Goal: Obtain resource: Obtain resource

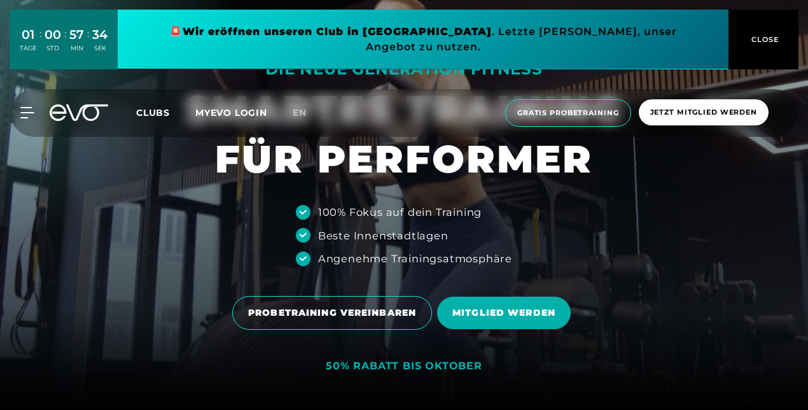
scroll to position [318, 0]
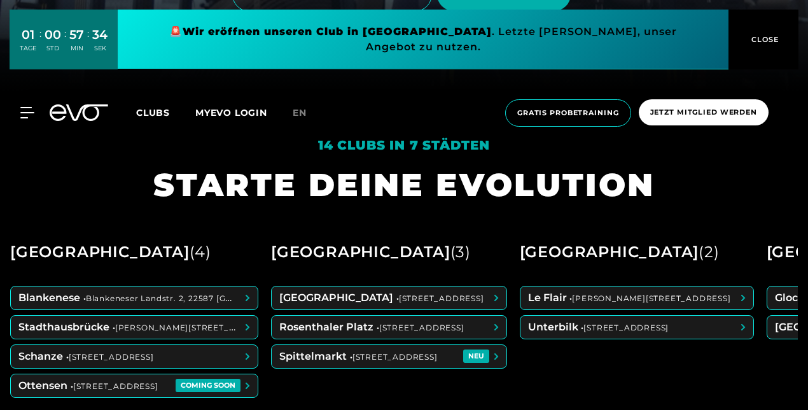
click at [749, 22] on button "CLOSE" at bounding box center [763, 40] width 70 height 60
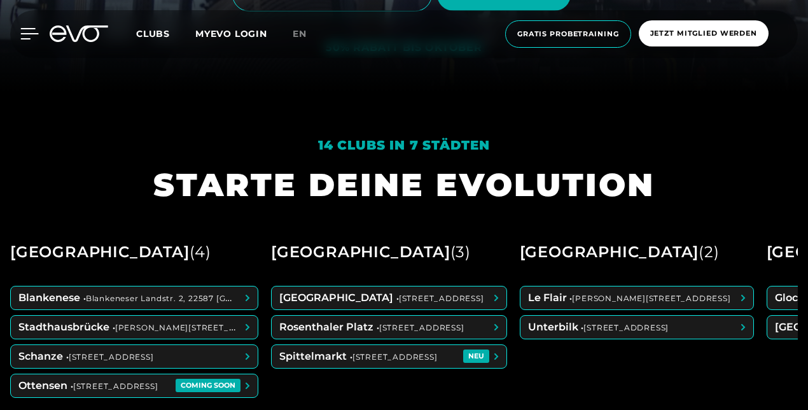
click at [33, 32] on icon at bounding box center [29, 33] width 18 height 11
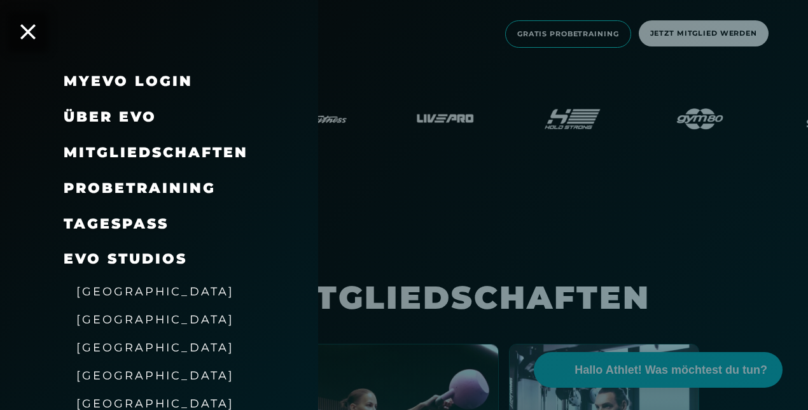
click at [440, 289] on div at bounding box center [404, 205] width 808 height 410
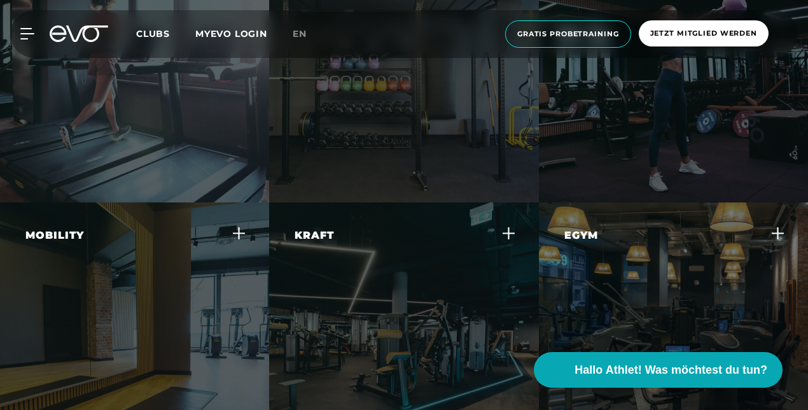
scroll to position [3117, 0]
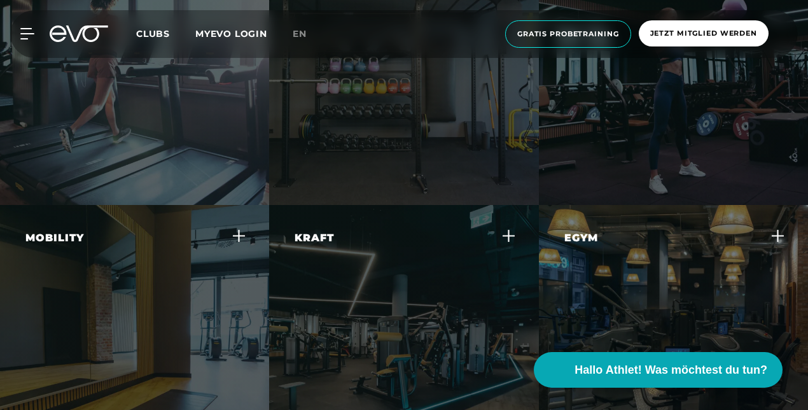
click at [317, 294] on div "Kraft Steigere deine Muskelkraft und -ausdauer mit effektiven Krafttrainingsger…" at bounding box center [396, 294] width 202 height 128
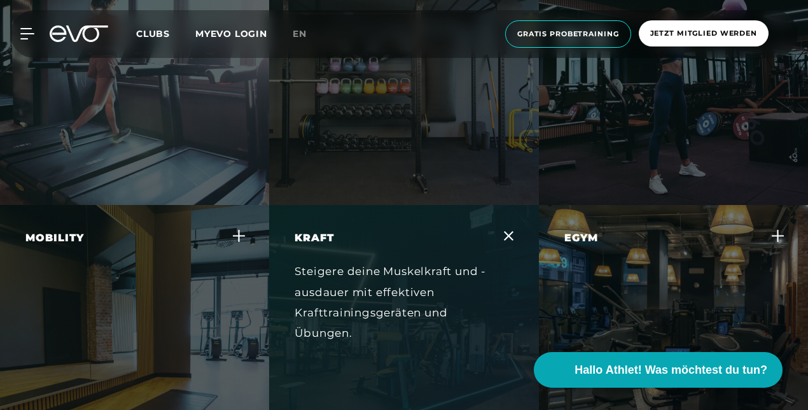
click at [247, 240] on div "Mobility Fördere deine Beweglichkeit und reduziere das Verletzungsrisiko durch …" at bounding box center [134, 348] width 269 height 286
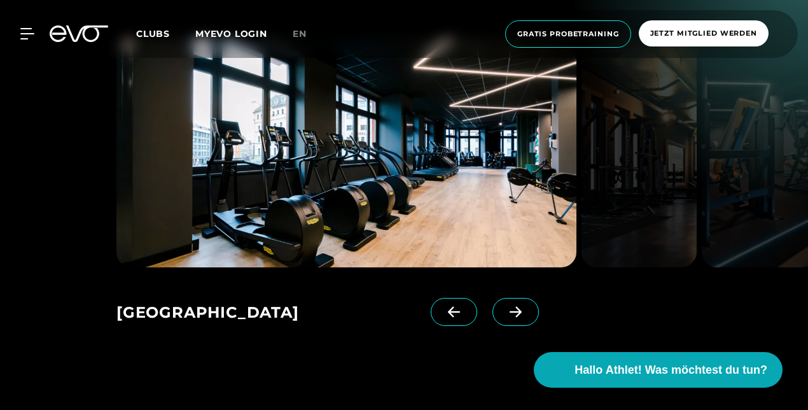
scroll to position [1717, 0]
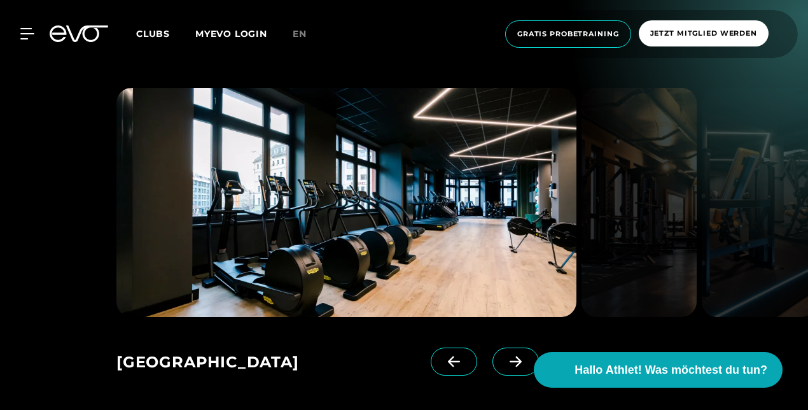
click at [18, 28] on div at bounding box center [19, 33] width 29 height 11
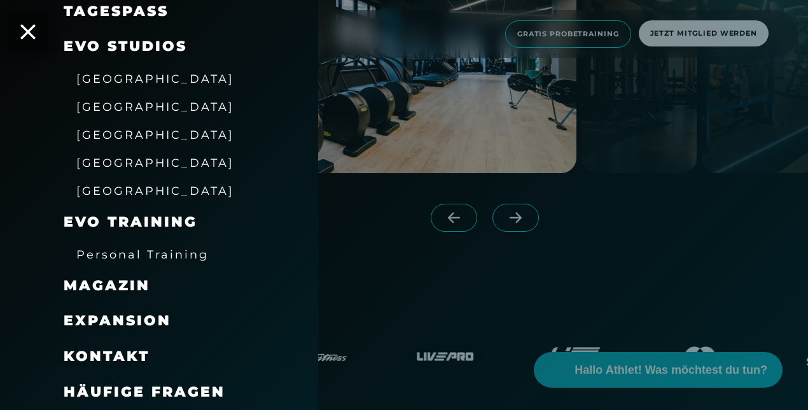
scroll to position [1908, 0]
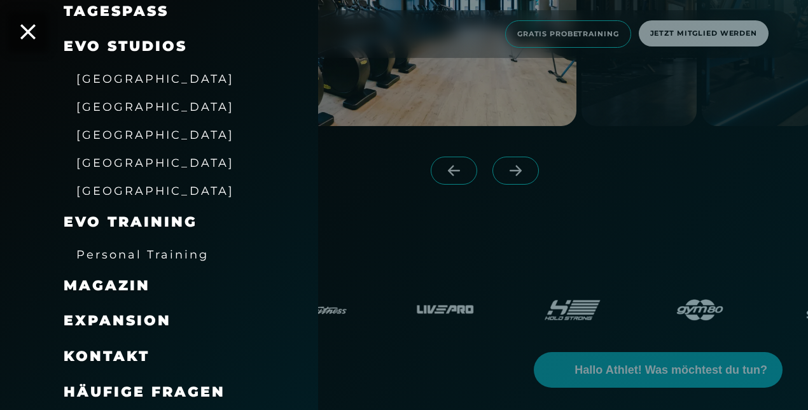
click at [135, 316] on span "Expansion" at bounding box center [118, 320] width 108 height 17
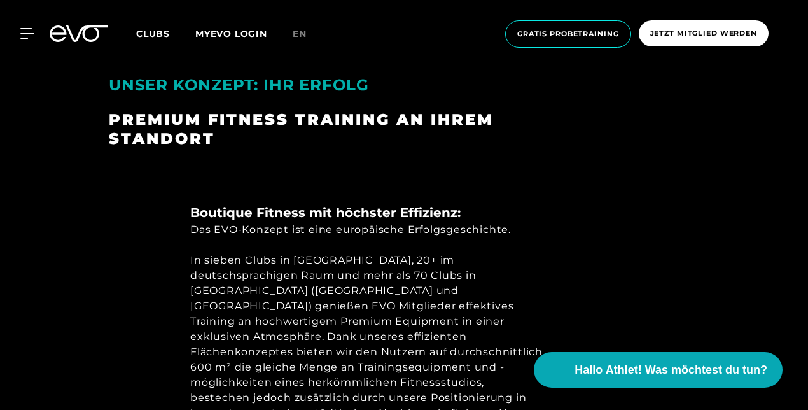
scroll to position [509, 0]
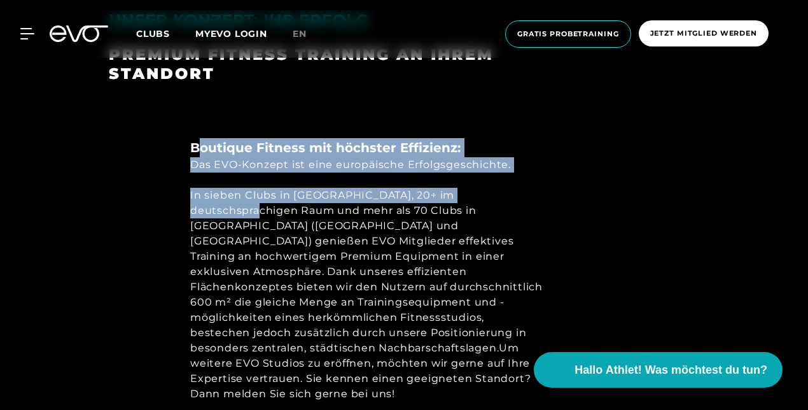
drag, startPoint x: 200, startPoint y: 153, endPoint x: 546, endPoint y: 168, distance: 346.4
click at [546, 168] on div "Boutique Fitness mit höchster Effizienz: Das EVO-Konzept ist eine europäische E…" at bounding box center [368, 277] width 356 height 279
click at [394, 198] on div "In sieben Clubs in [GEOGRAPHIC_DATA], 20+ im deutschsprachigen Raum und mehr al…" at bounding box center [368, 295] width 356 height 214
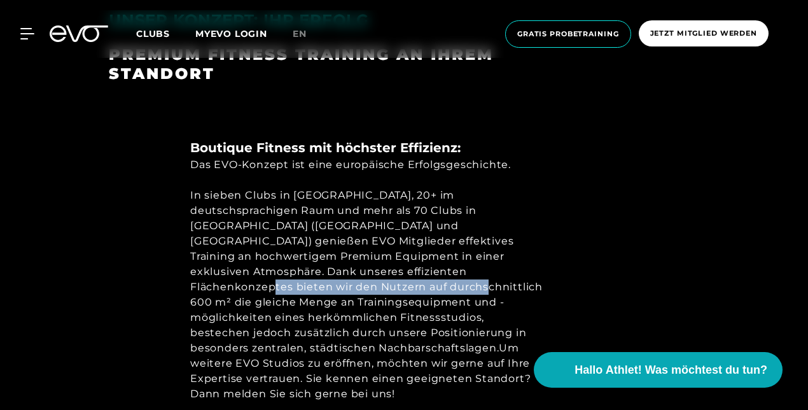
drag, startPoint x: 333, startPoint y: 271, endPoint x: 715, endPoint y: 271, distance: 382.3
click at [715, 271] on section "UNSER KONZEPT: IHR ERFOLG PREMIUM FITNESS TRAINING AN IHREM STANDORT Boutique F…" at bounding box center [404, 196] width 808 height 590
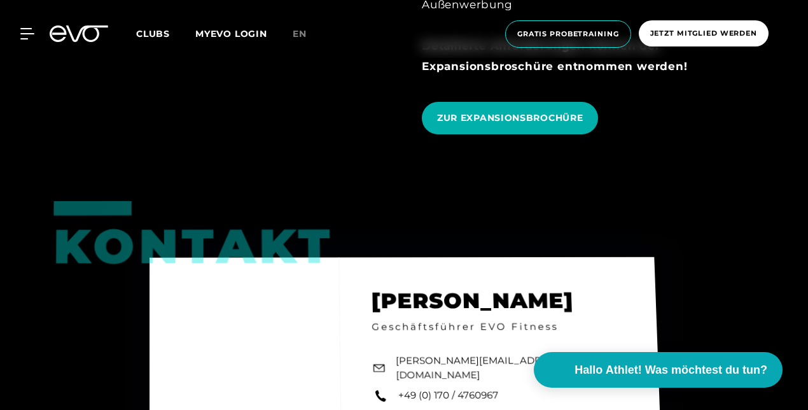
scroll to position [1413, 0]
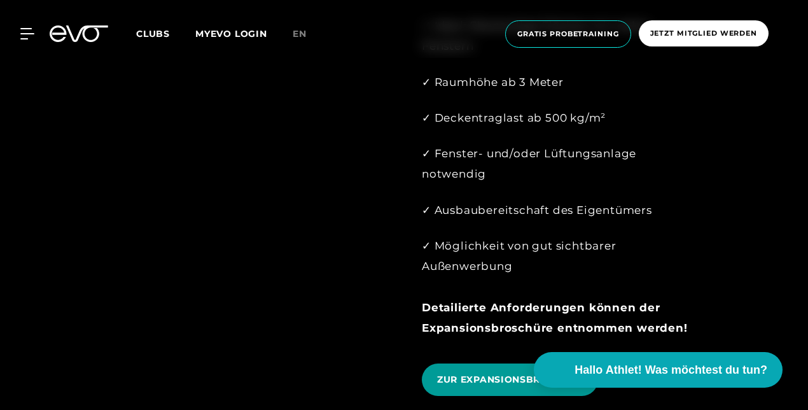
click at [517, 363] on link "ZUR EXPANSIONSBROCHÜRE" at bounding box center [510, 379] width 176 height 32
